Goal: Task Accomplishment & Management: Manage account settings

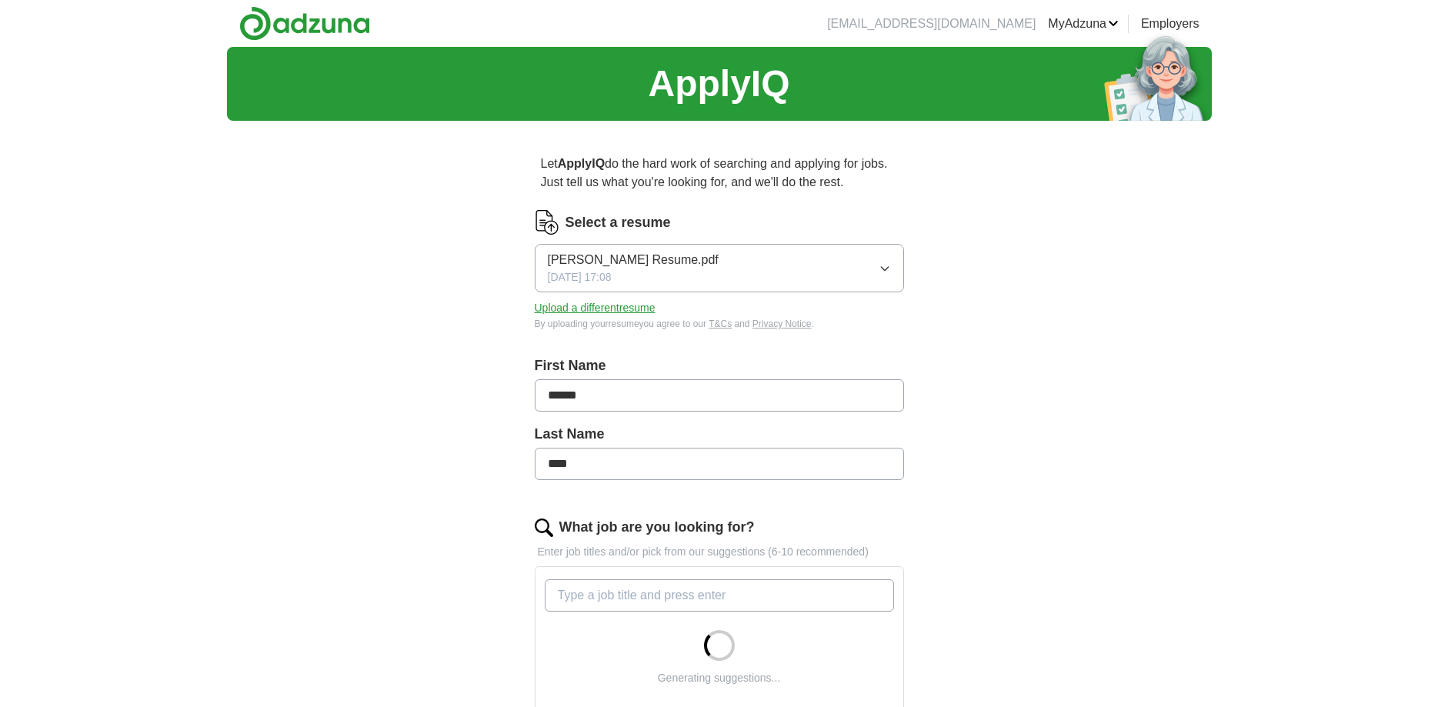
click at [610, 306] on button "Upload a different resume" at bounding box center [595, 308] width 121 height 16
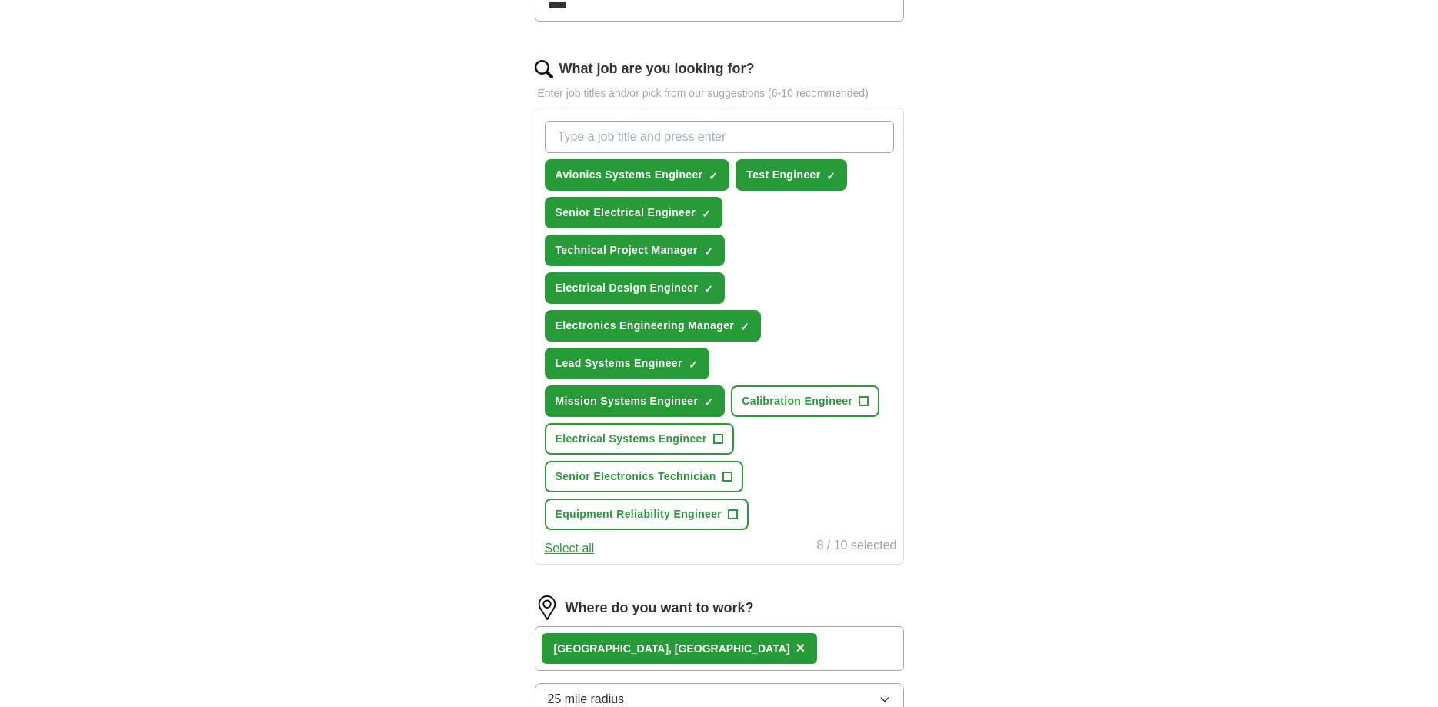
scroll to position [471, 0]
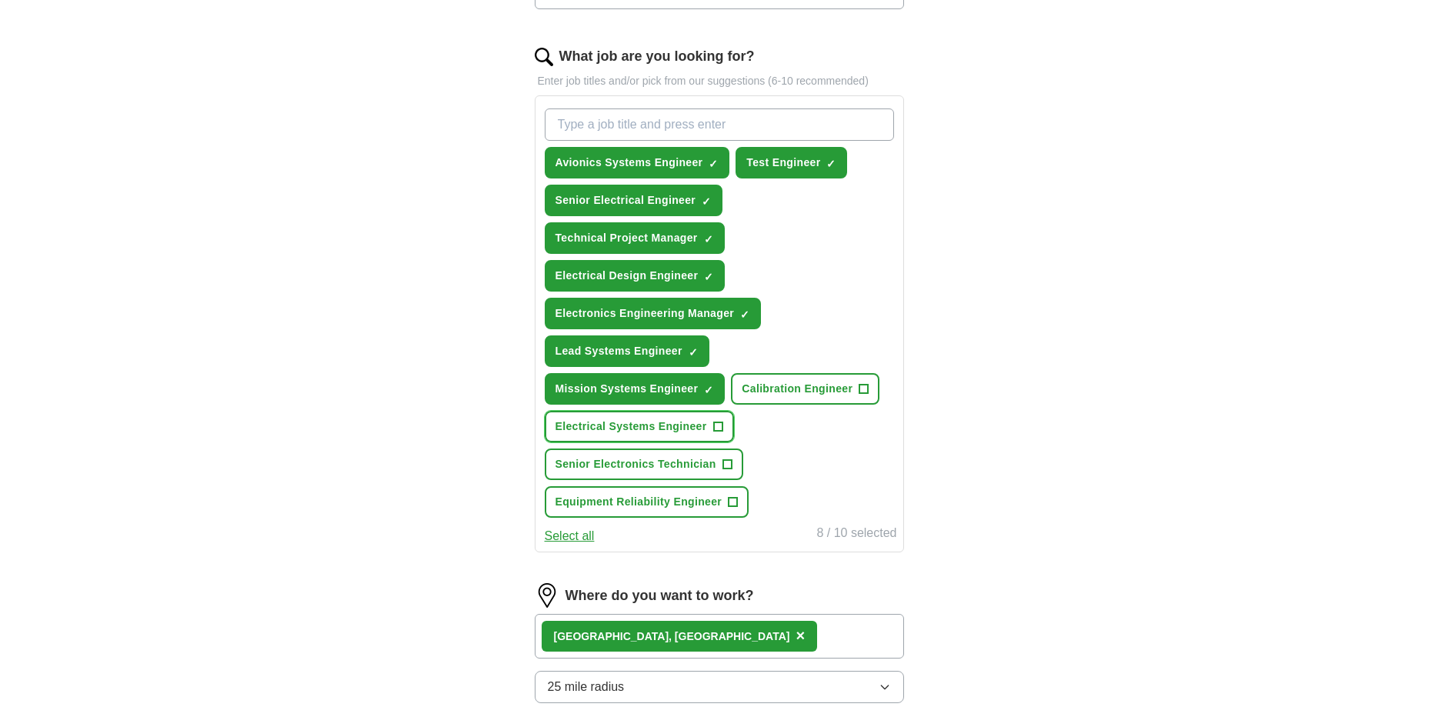
click at [722, 426] on span "+" at bounding box center [717, 427] width 9 height 12
click at [739, 506] on button "Equipment Reliability Engineer +" at bounding box center [647, 502] width 205 height 32
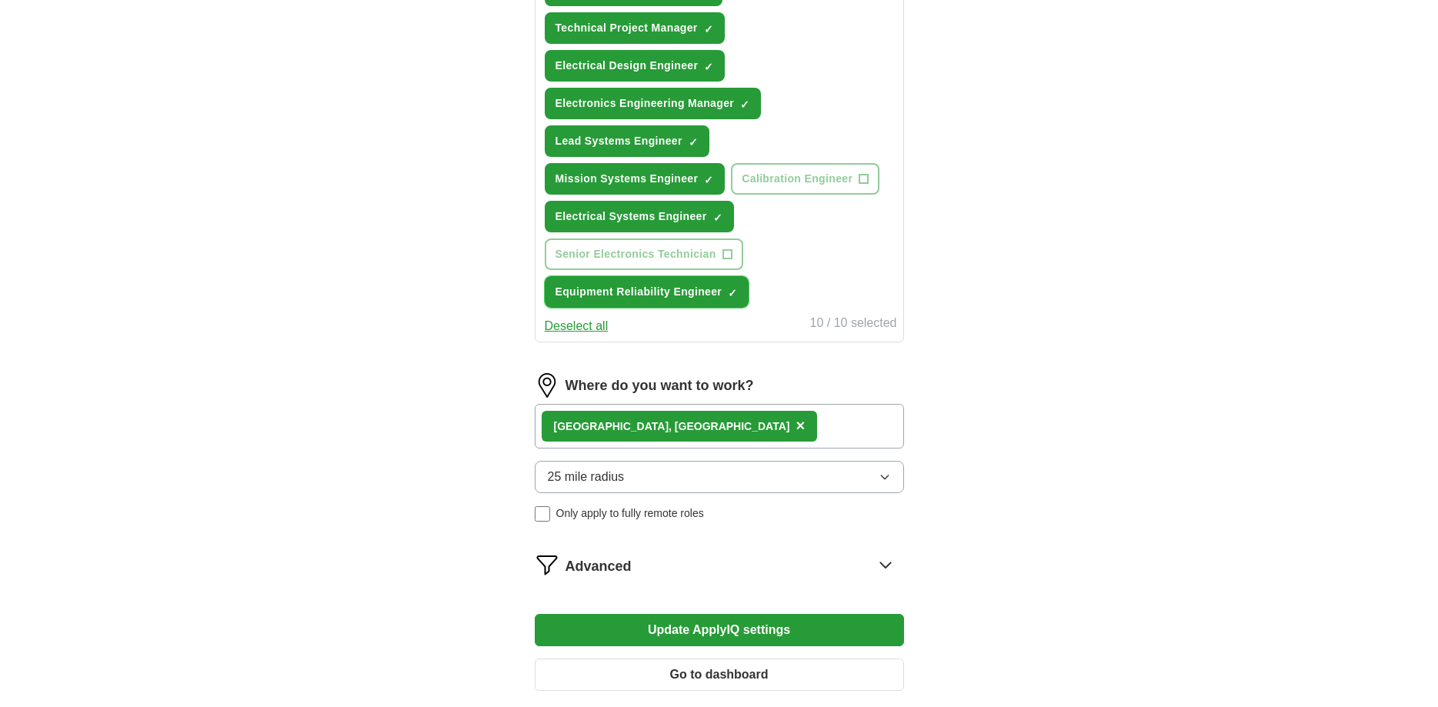
scroll to position [848, 0]
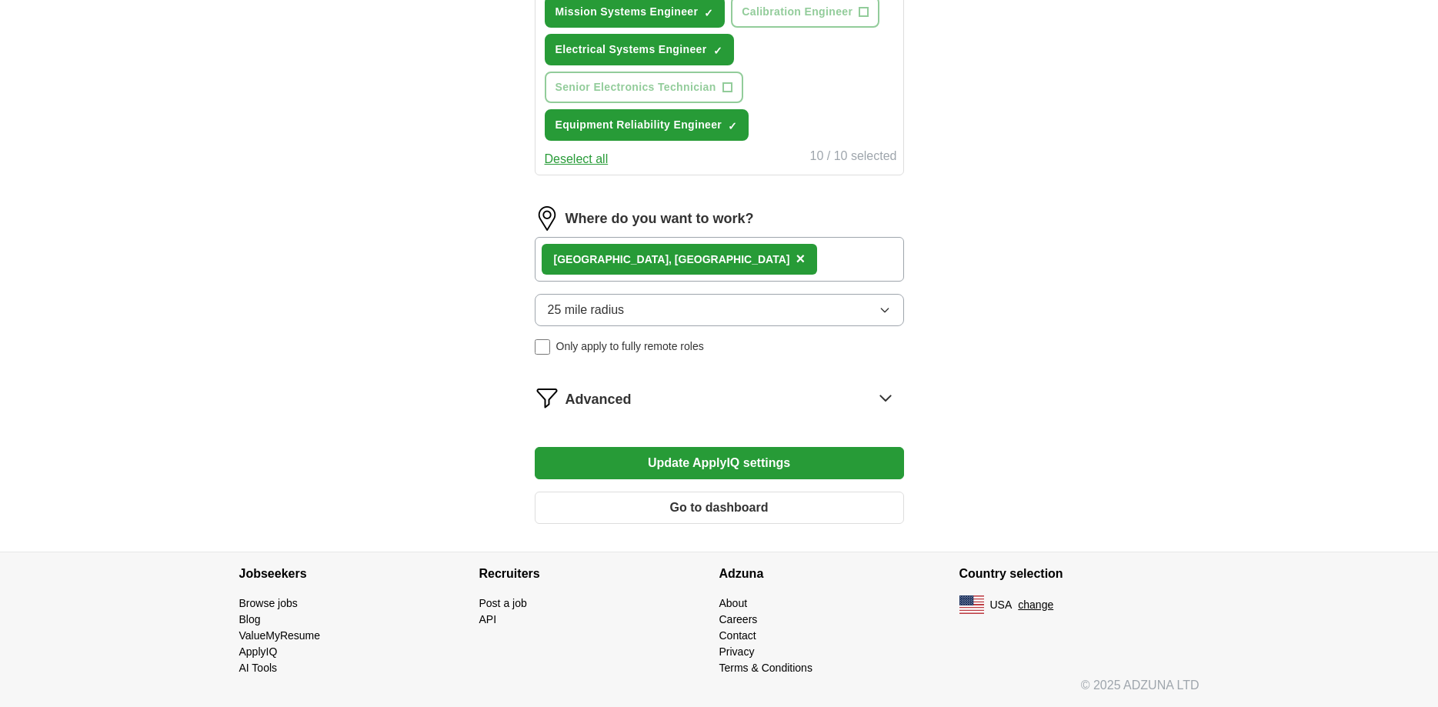
click at [707, 459] on button "Update ApplyIQ settings" at bounding box center [719, 463] width 369 height 32
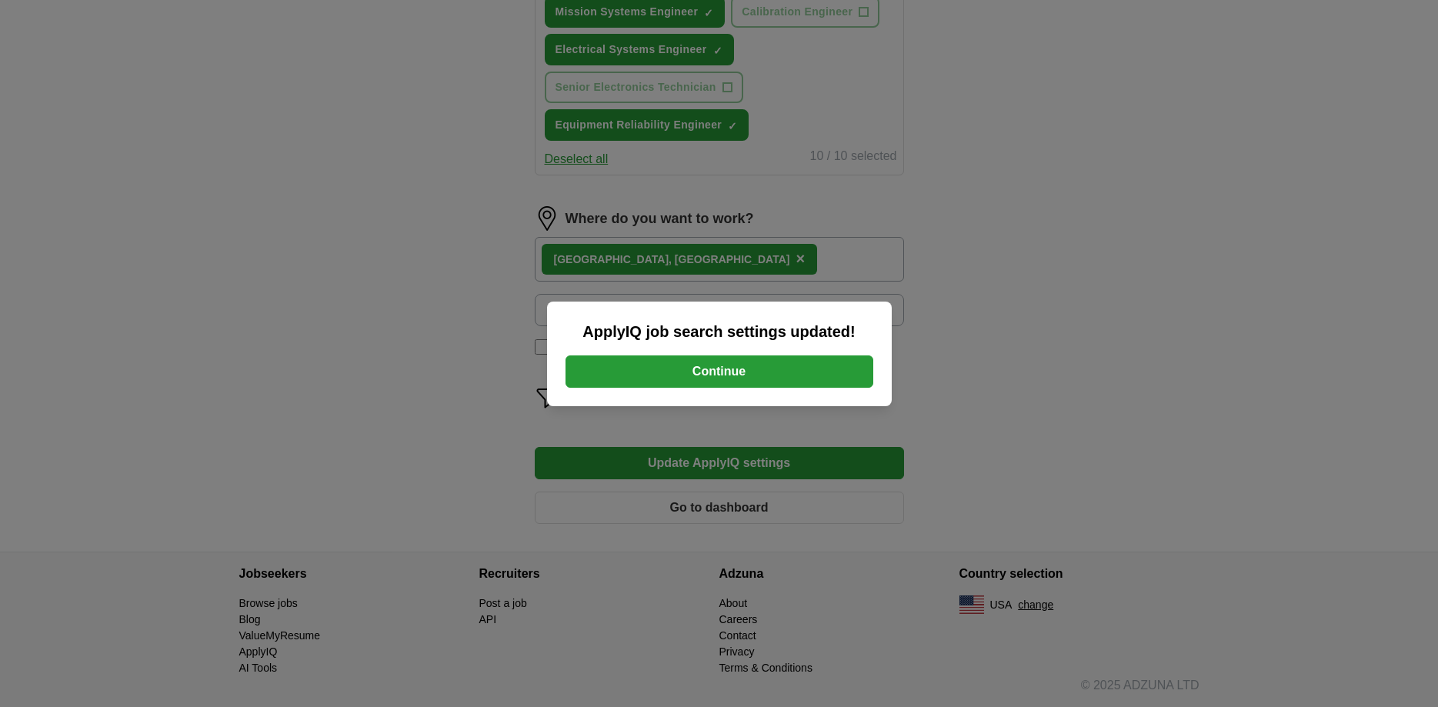
click at [777, 377] on button "Continue" at bounding box center [720, 372] width 308 height 32
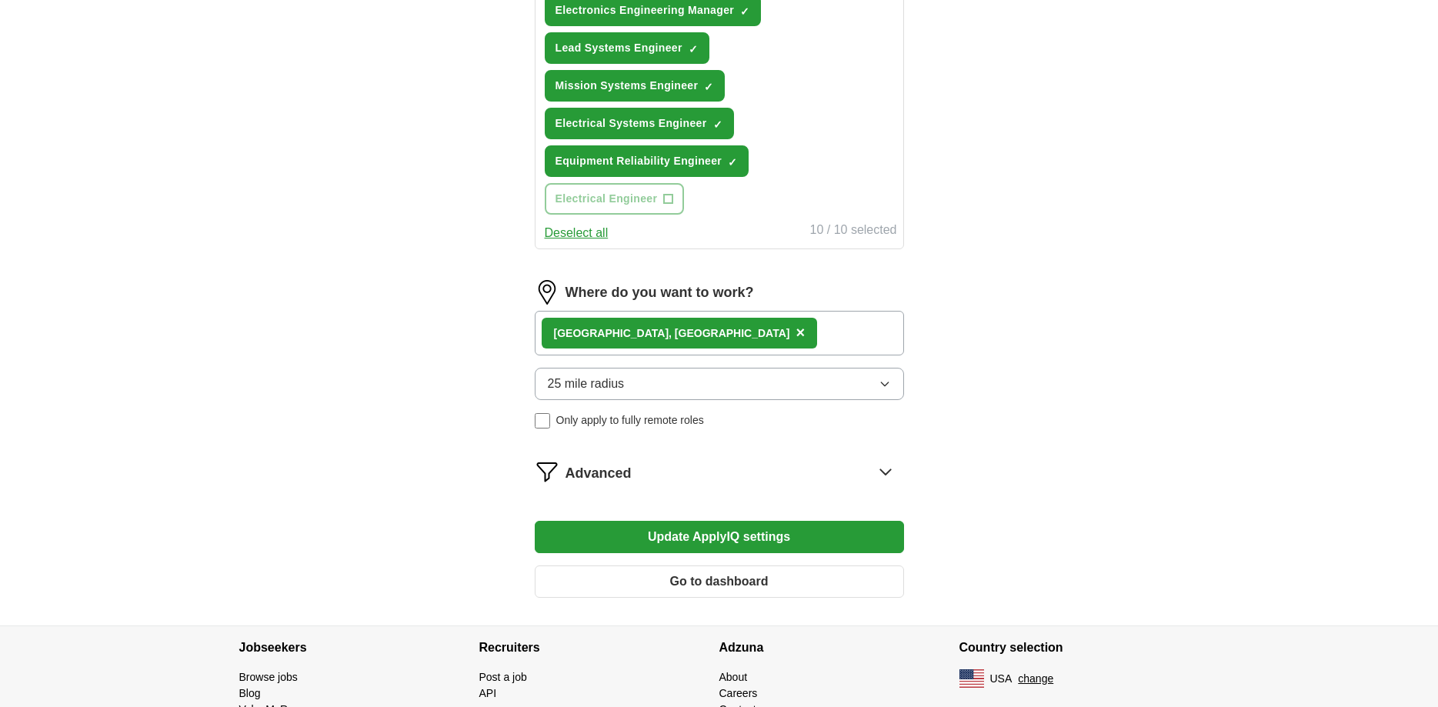
scroll to position [785, 0]
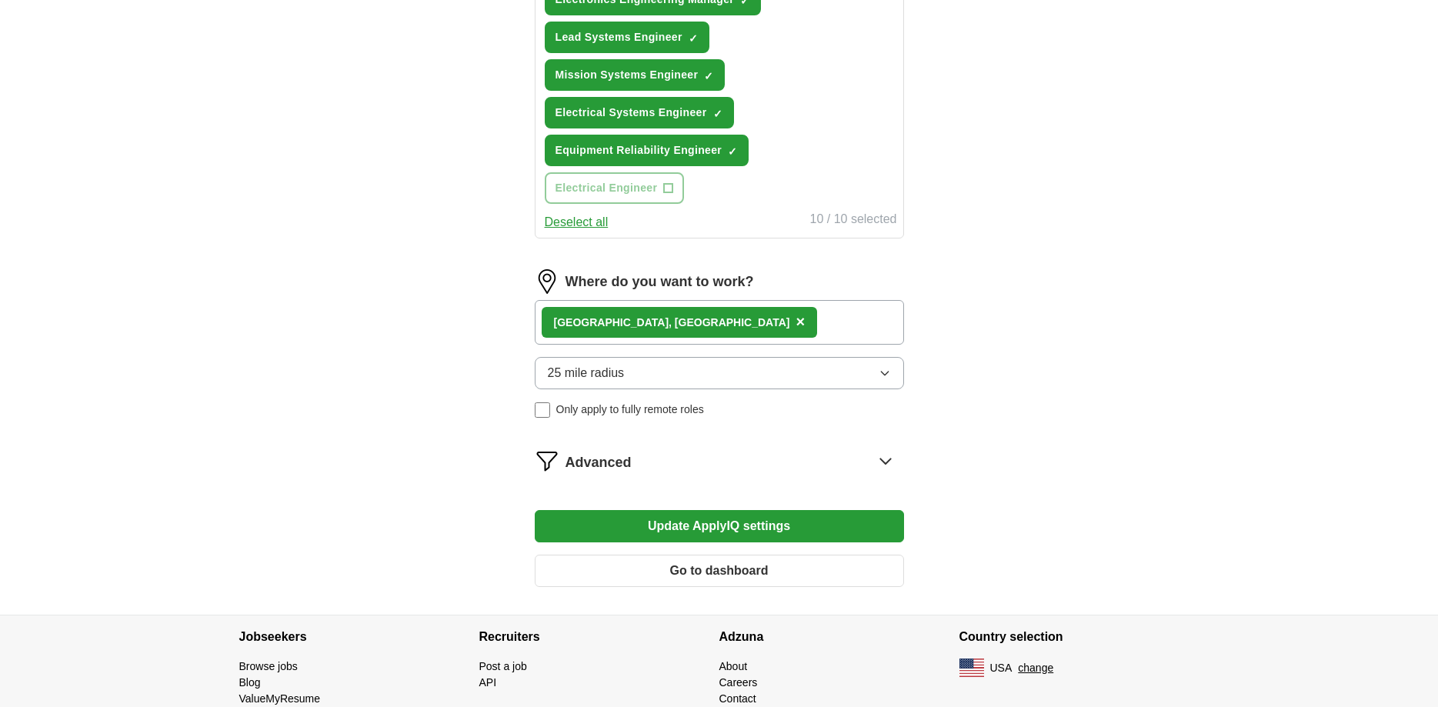
click at [627, 463] on span "Advanced" at bounding box center [599, 463] width 66 height 21
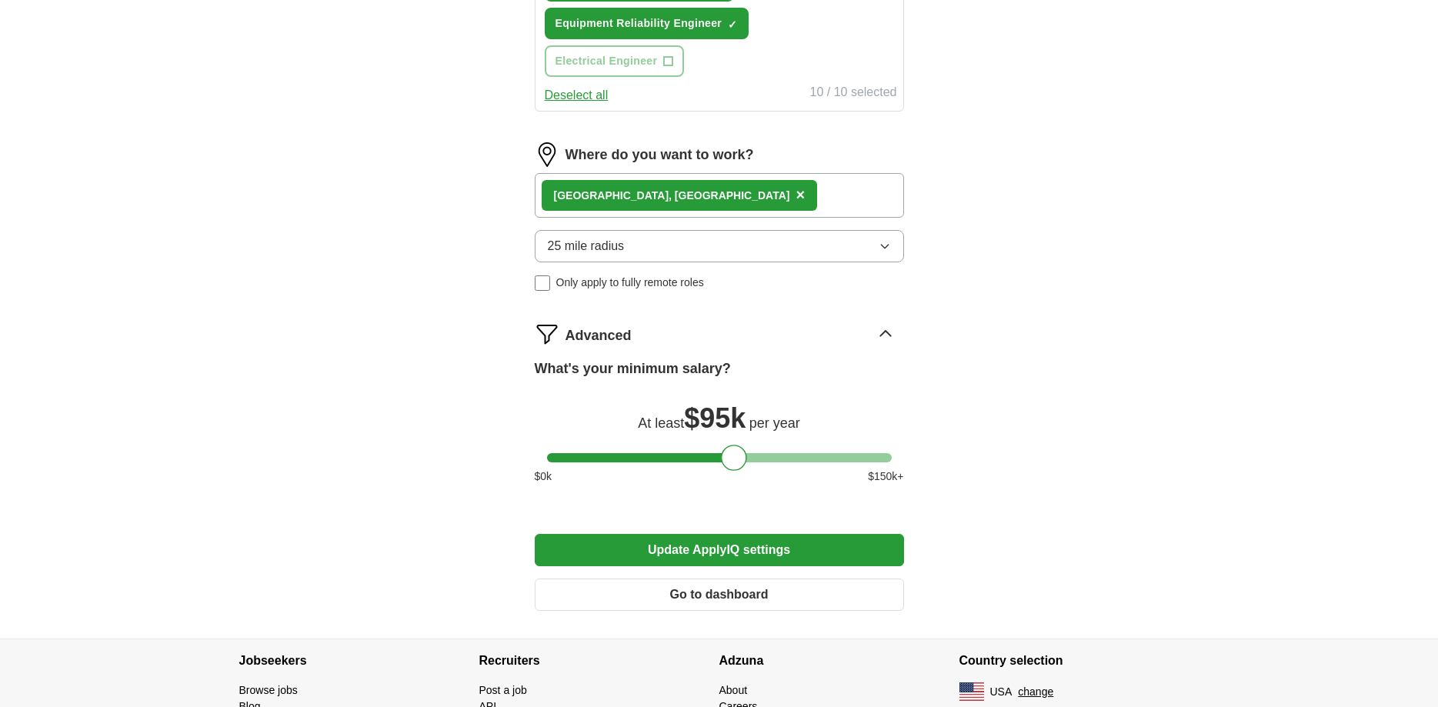
scroll to position [942, 0]
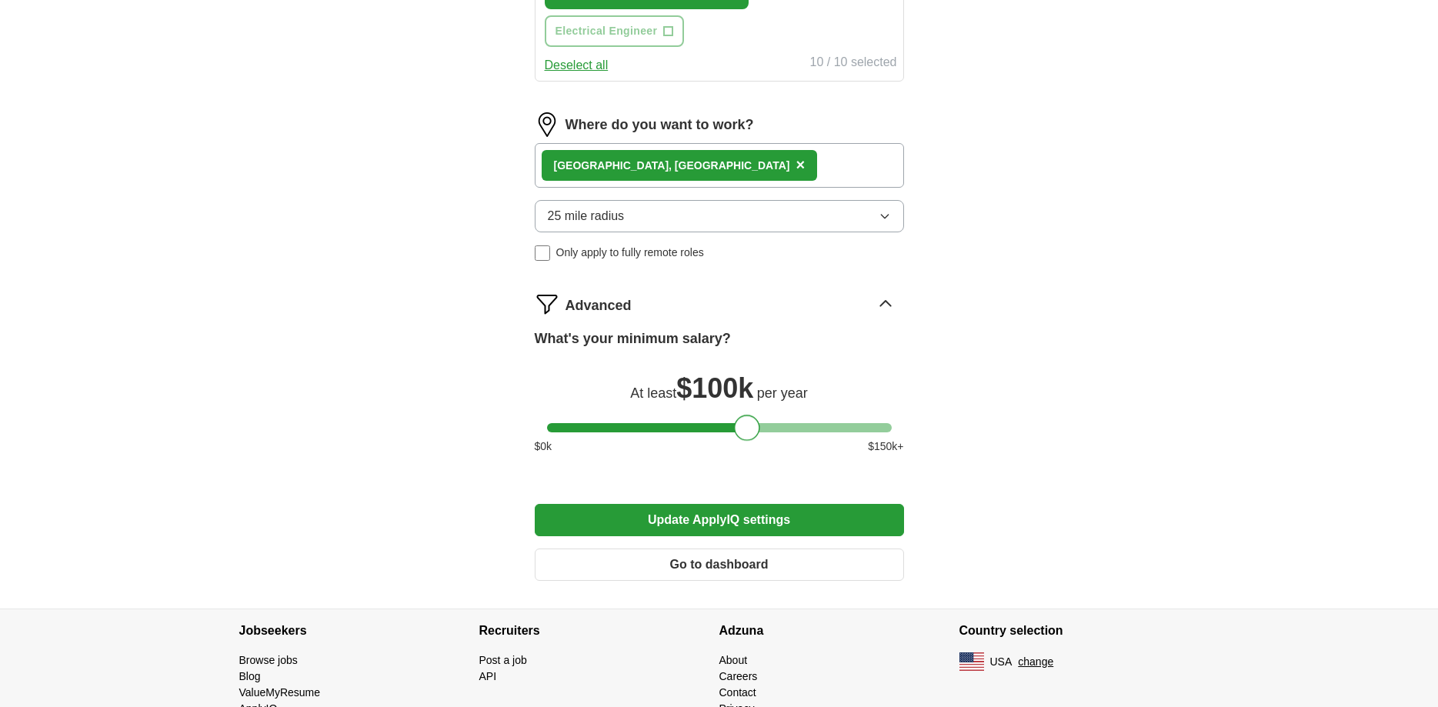
drag, startPoint x: 732, startPoint y: 433, endPoint x: 744, endPoint y: 429, distance: 12.9
click at [744, 429] on div at bounding box center [747, 428] width 26 height 26
click at [690, 518] on button "Update ApplyIQ settings" at bounding box center [719, 520] width 369 height 32
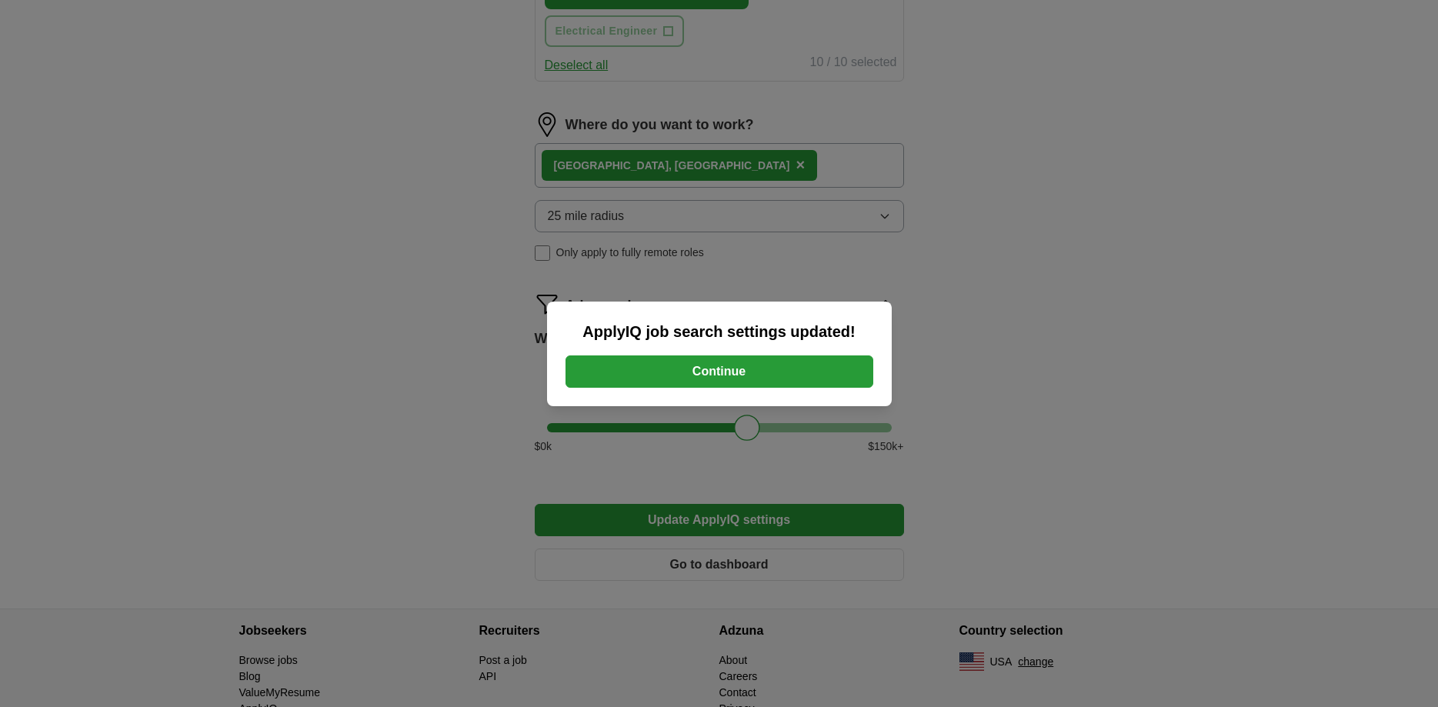
click at [636, 366] on button "Continue" at bounding box center [720, 372] width 308 height 32
